Goal: Task Accomplishment & Management: Manage account settings

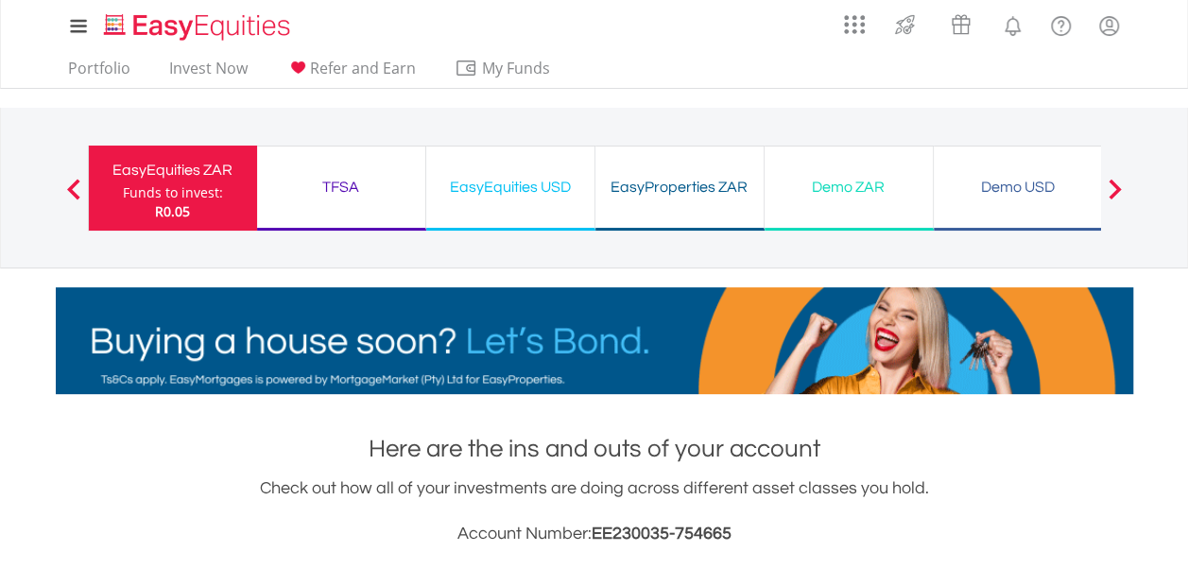
scroll to position [182, 359]
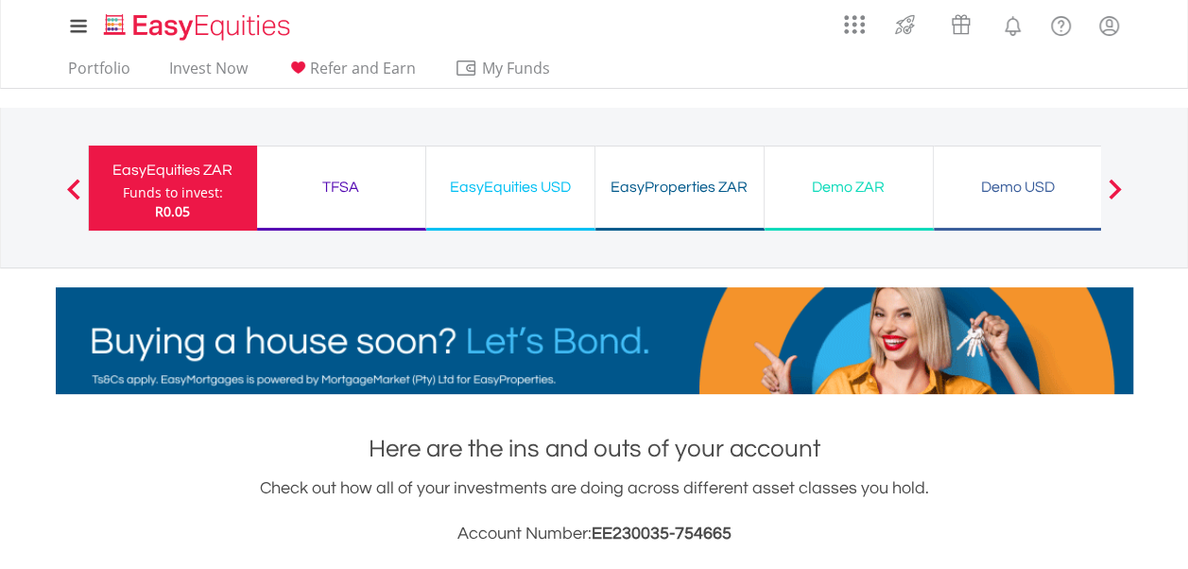
click at [327, 184] on div "TFSA" at bounding box center [342, 187] width 146 height 26
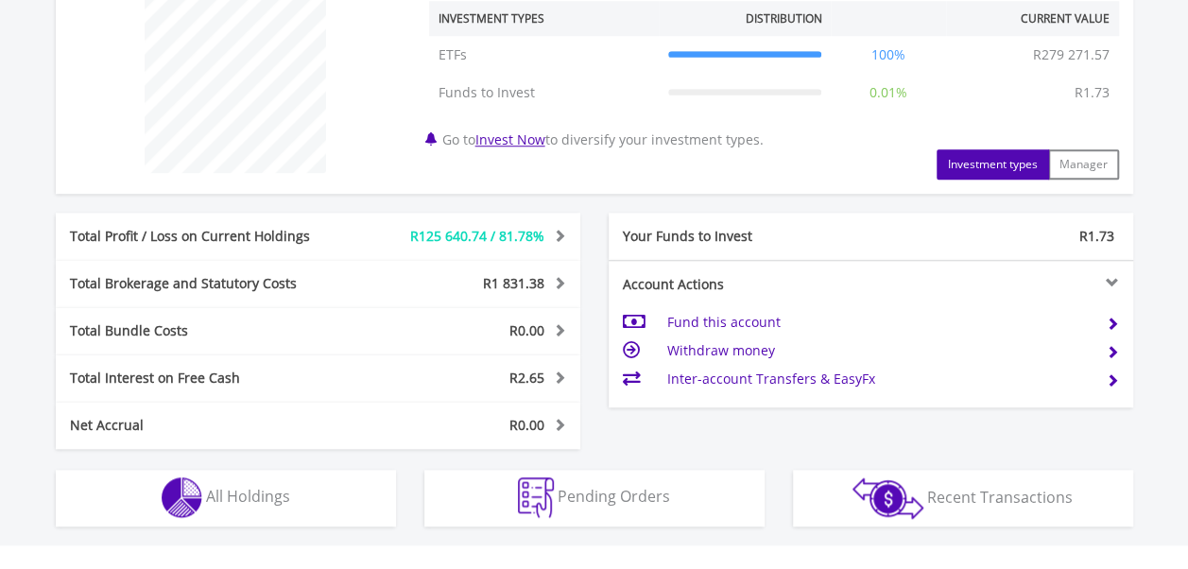
scroll to position [819, 0]
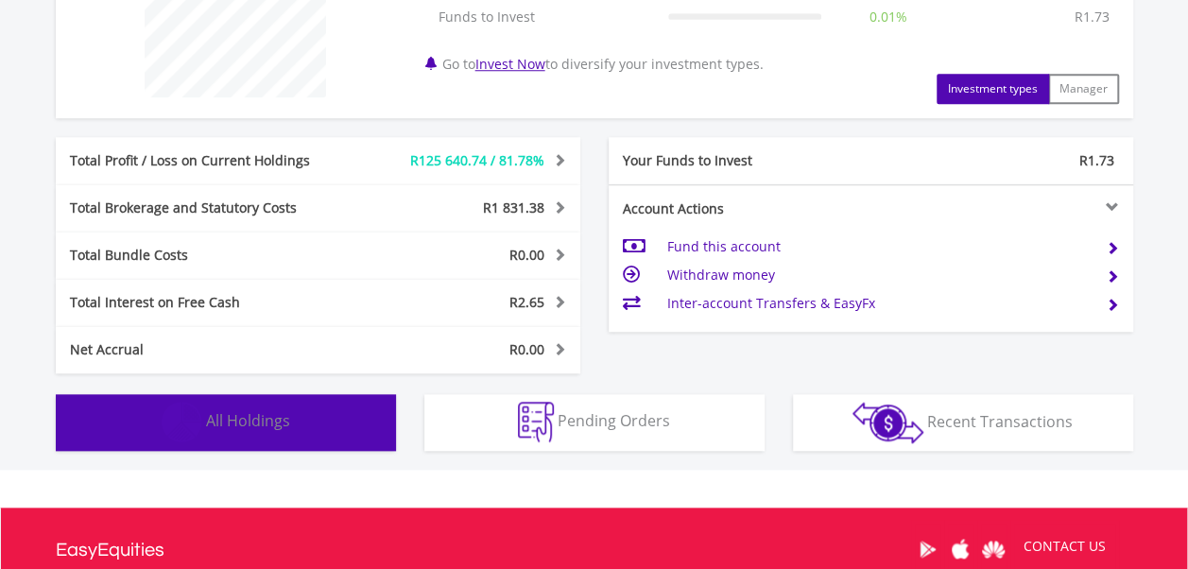
click at [282, 420] on span "All Holdings" at bounding box center [248, 420] width 84 height 21
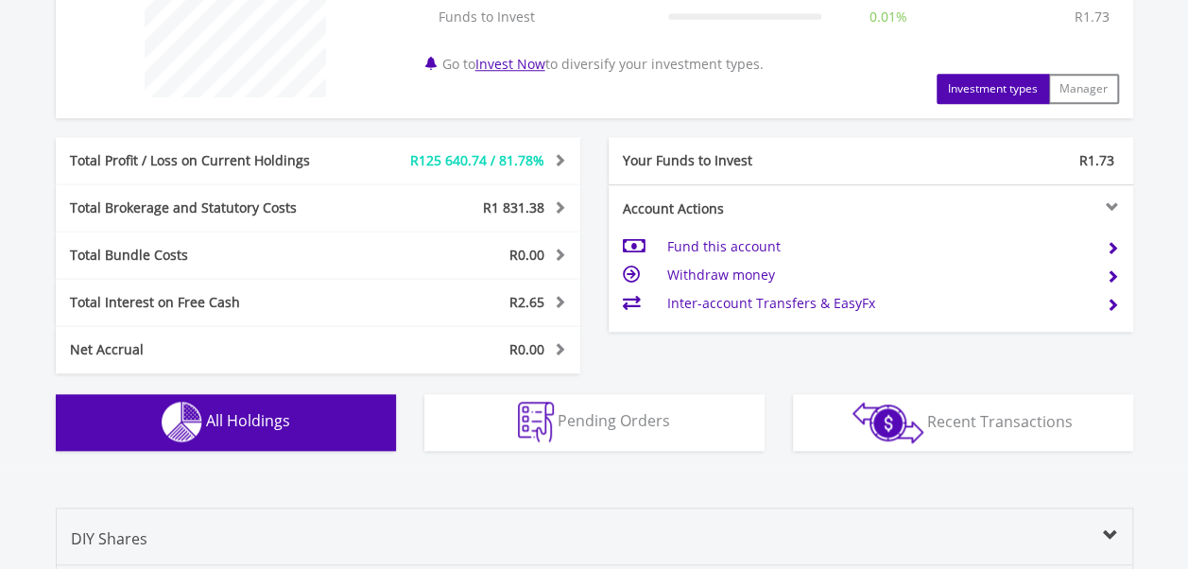
scroll to position [1295, 0]
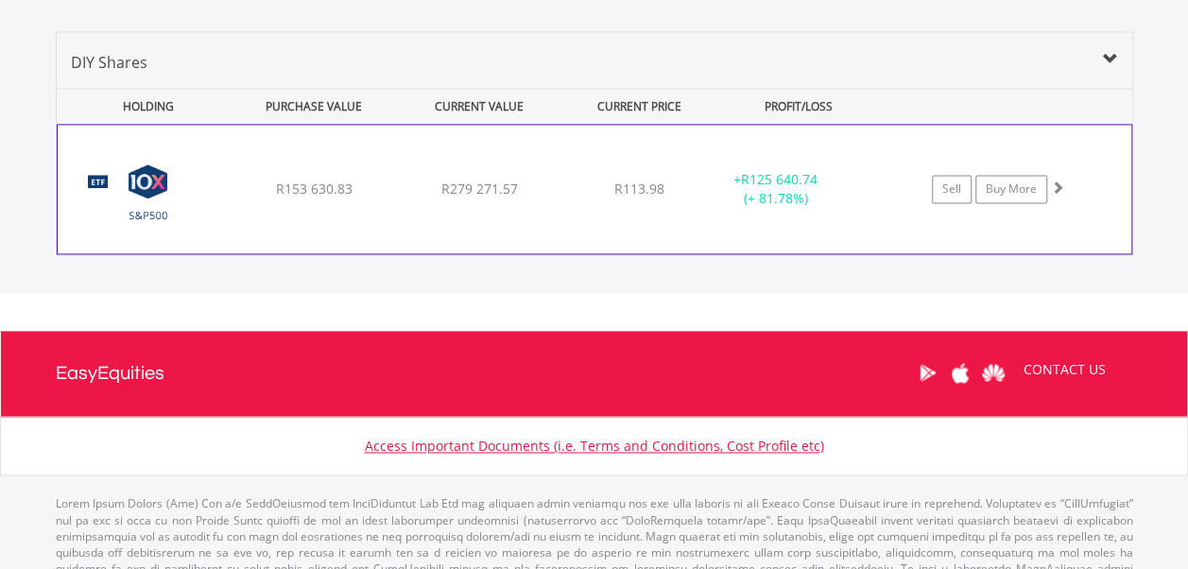
click at [368, 223] on div "﻿ 10X S&P 500 Exchange Traded Fund R153 630.83 R279 271.57 R113.98 + R125 640.7…" at bounding box center [595, 189] width 1074 height 129
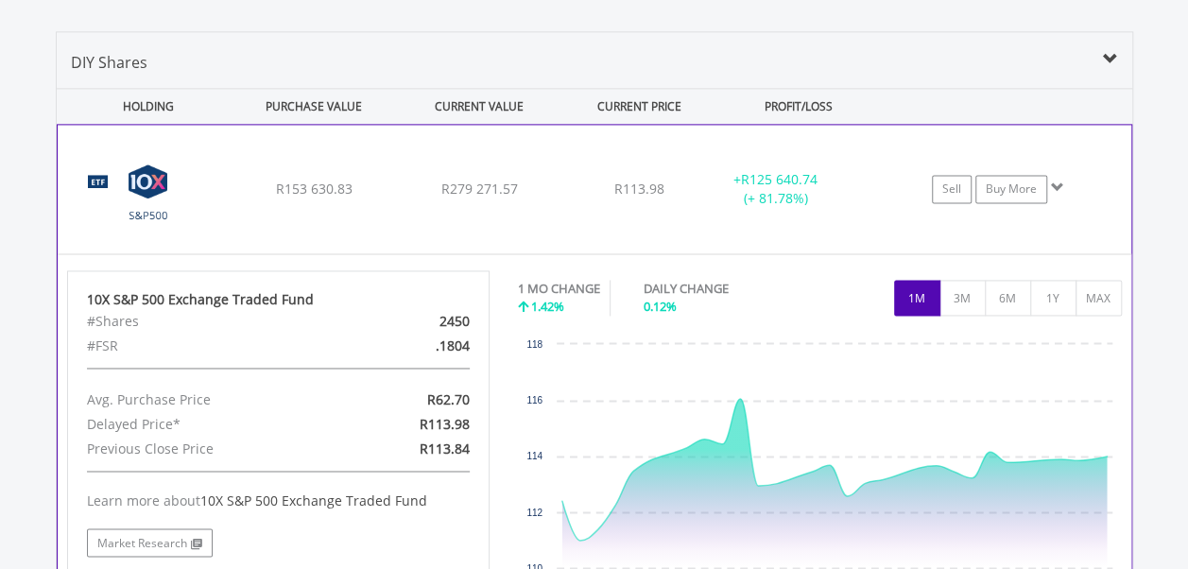
click at [368, 223] on div "﻿ 10X S&P 500 Exchange Traded Fund R153 630.83 R279 271.57 R113.98 + R125 640.7…" at bounding box center [595, 189] width 1074 height 129
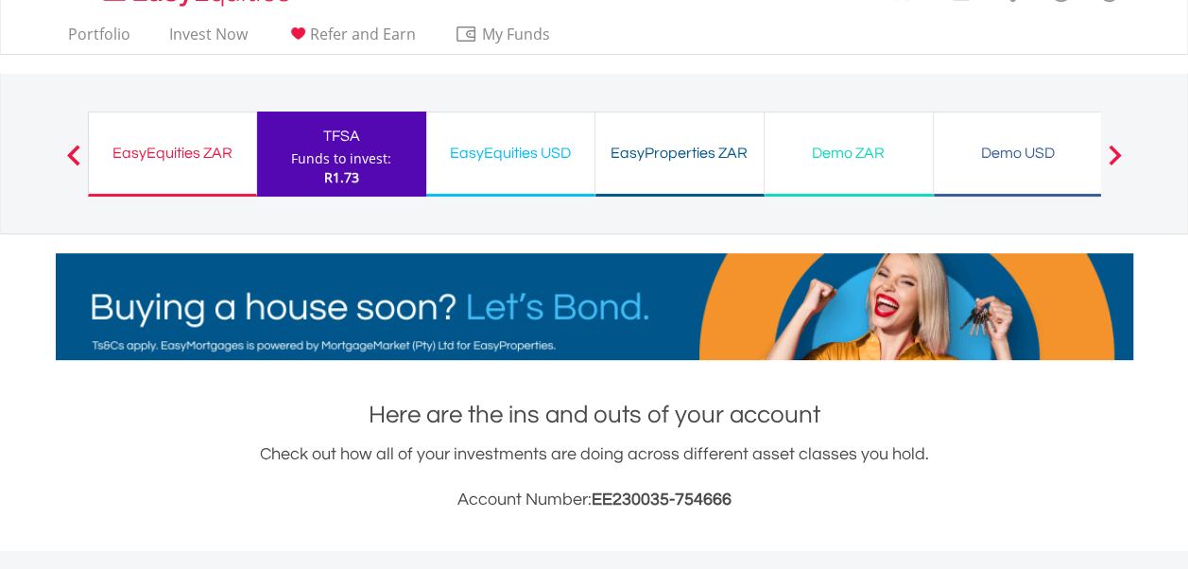
scroll to position [0, 0]
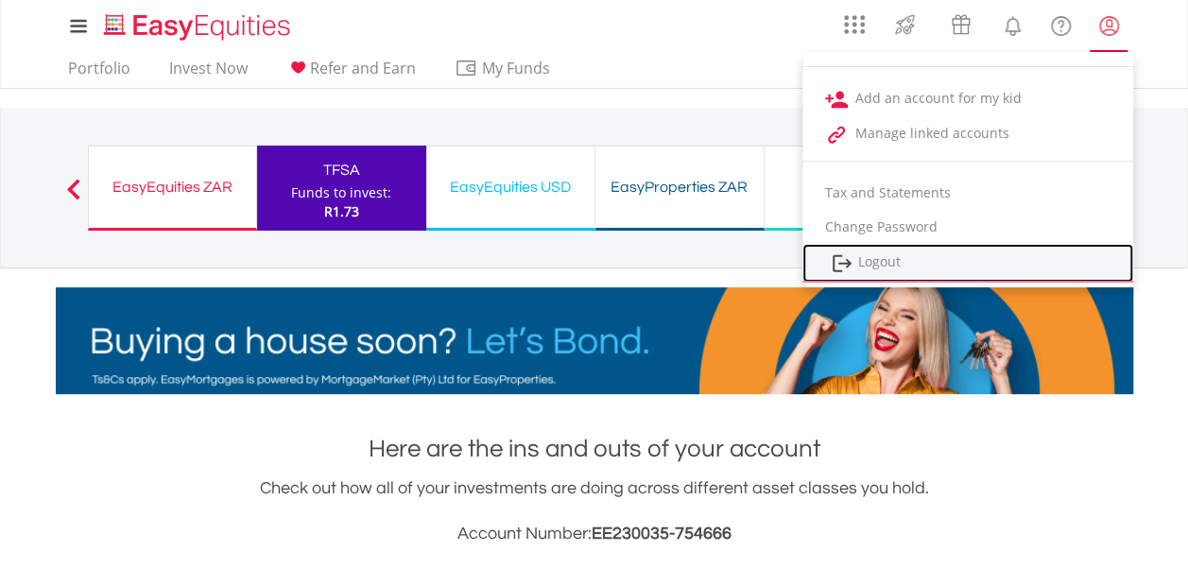
click at [914, 259] on link "Logout" at bounding box center [968, 263] width 331 height 39
